Goal: Find specific page/section: Find specific page/section

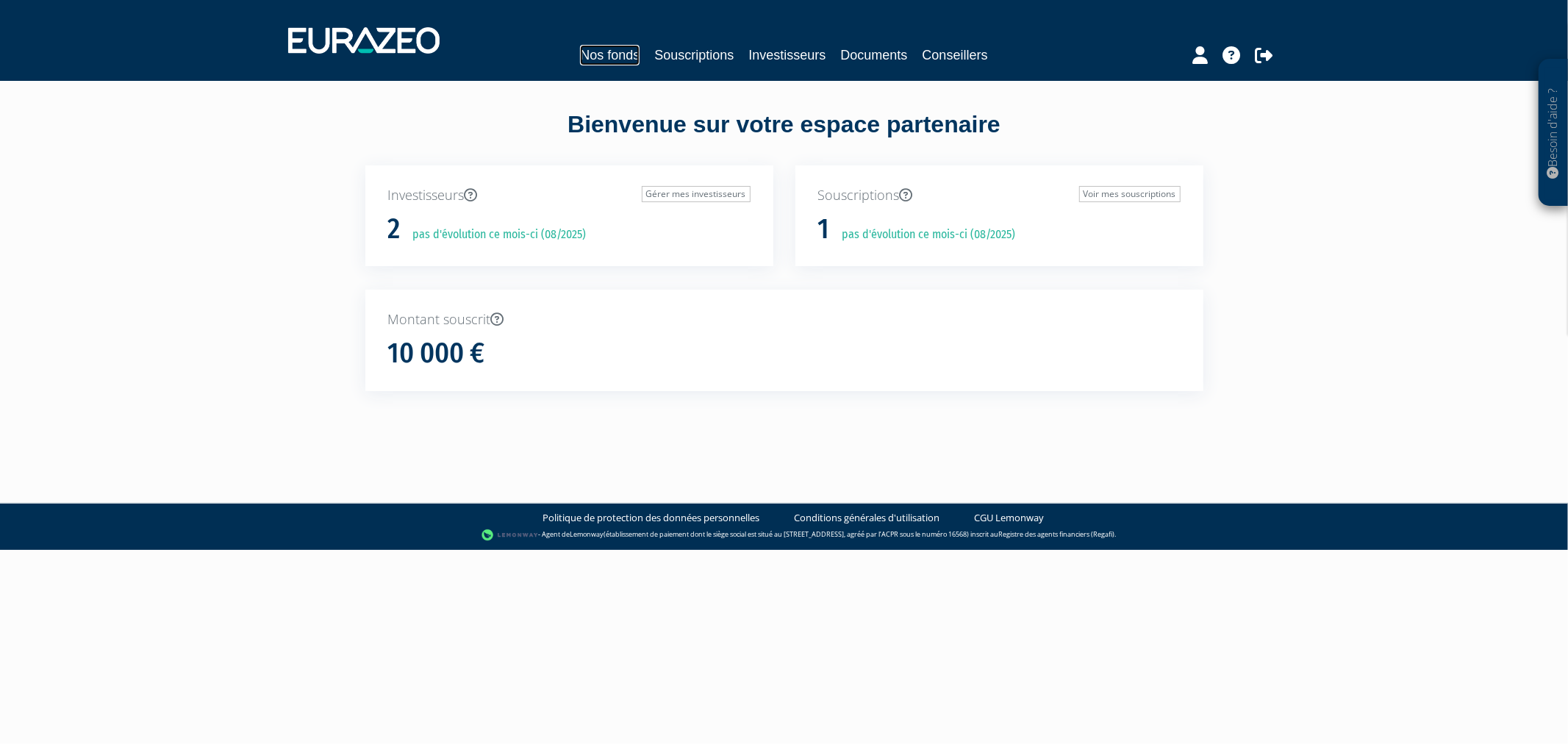
click at [580, 56] on link "Nos fonds" at bounding box center [610, 56] width 59 height 21
click at [666, 47] on link "Souscriptions 1" at bounding box center [694, 56] width 108 height 21
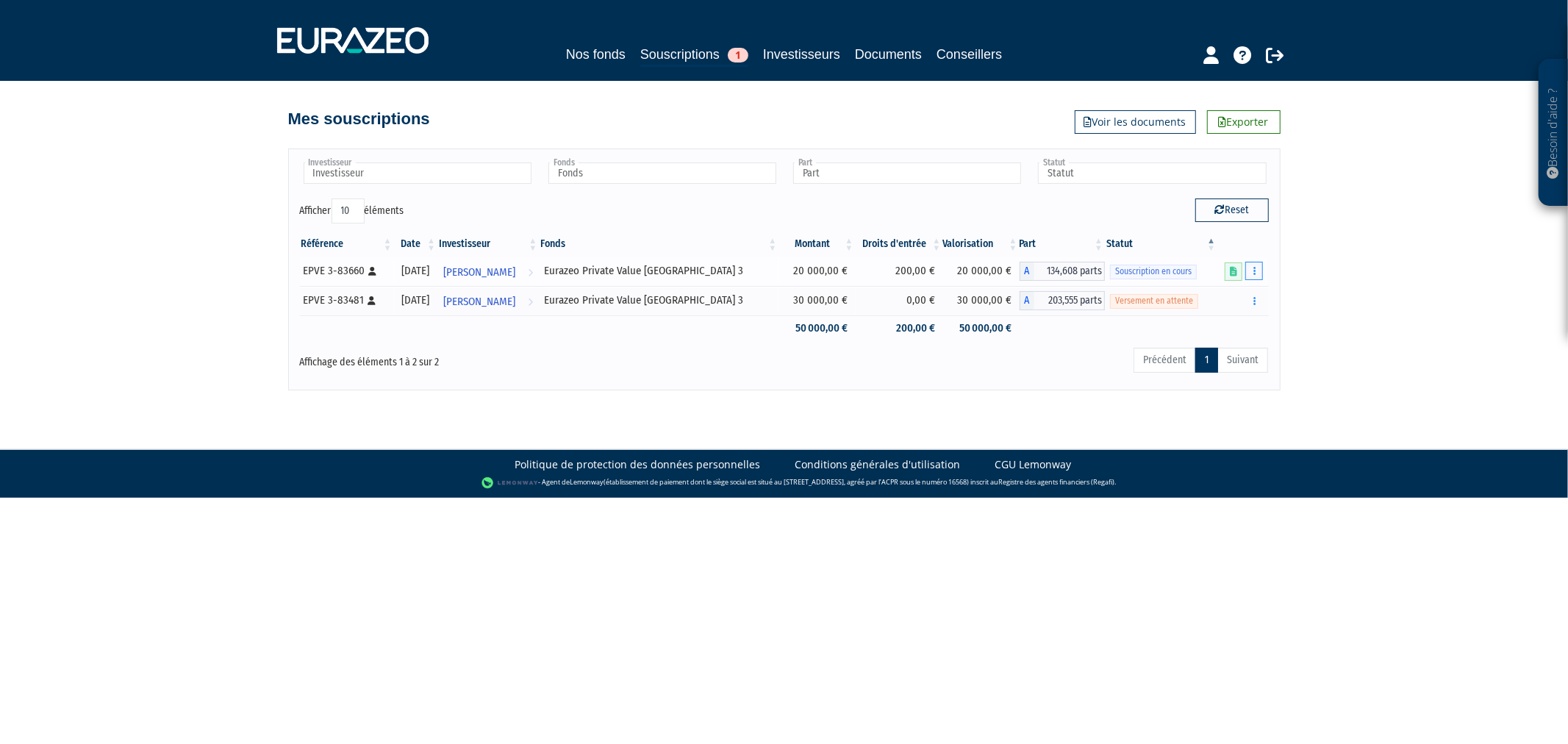
click at [1260, 269] on button "button" at bounding box center [1254, 270] width 17 height 18
click at [356, 265] on div "EPVE 3-83660 [Français] Personne physique" at bounding box center [346, 271] width 85 height 16
copy div "83660"
